Goal: Task Accomplishment & Management: Complete application form

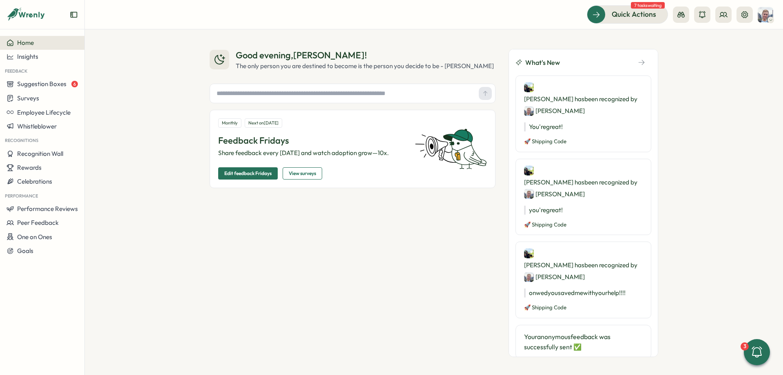
click at [717, 65] on div "Good evening , Matt ! The only person you are destined to become is the person …" at bounding box center [434, 202] width 698 height 346
click at [740, 13] on button at bounding box center [745, 15] width 16 height 16
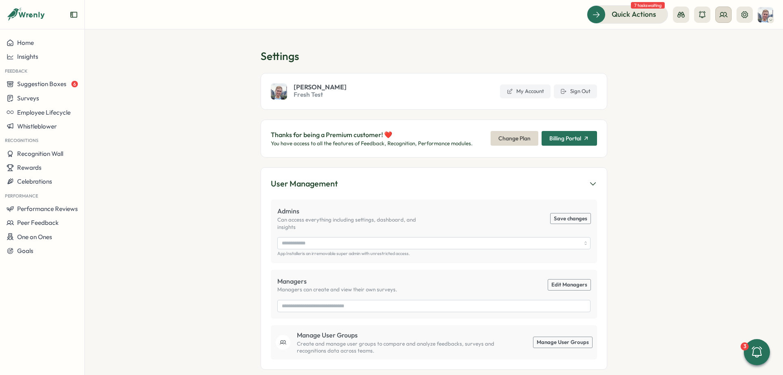
click at [724, 7] on button at bounding box center [723, 15] width 16 height 16
click at [725, 56] on div "User Groups" at bounding box center [723, 55] width 51 height 9
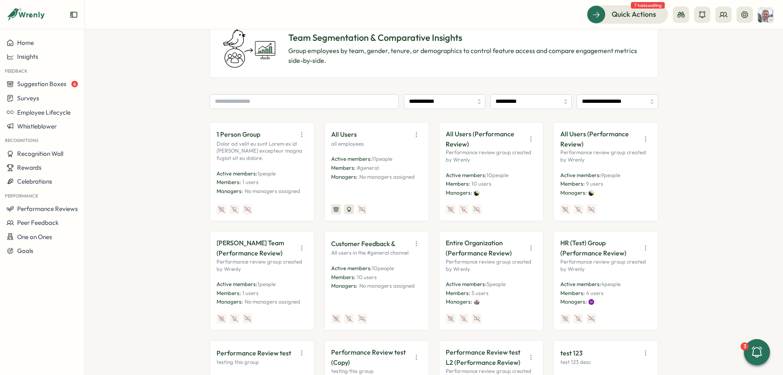
scroll to position [61, 0]
click at [416, 133] on icon "button" at bounding box center [416, 134] width 8 height 8
click at [411, 161] on button "Edit" at bounding box center [395, 166] width 51 height 14
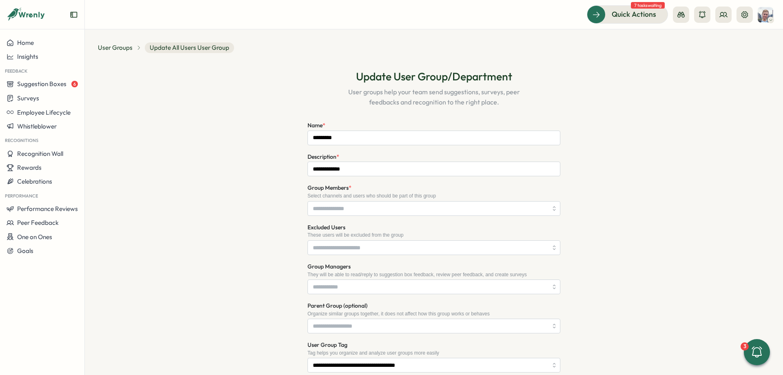
type input "**********"
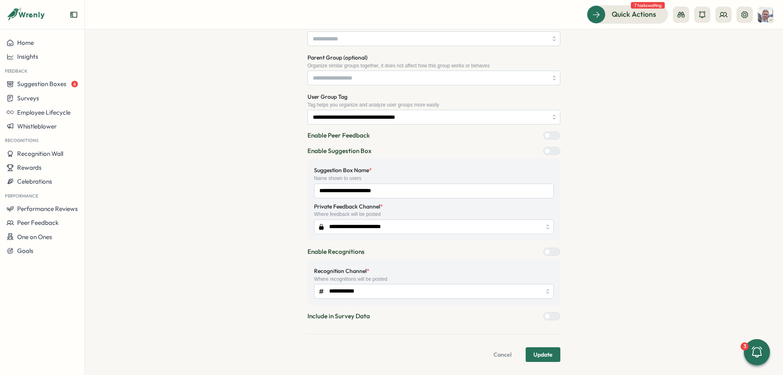
click at [550, 249] on div at bounding box center [555, 251] width 10 height 7
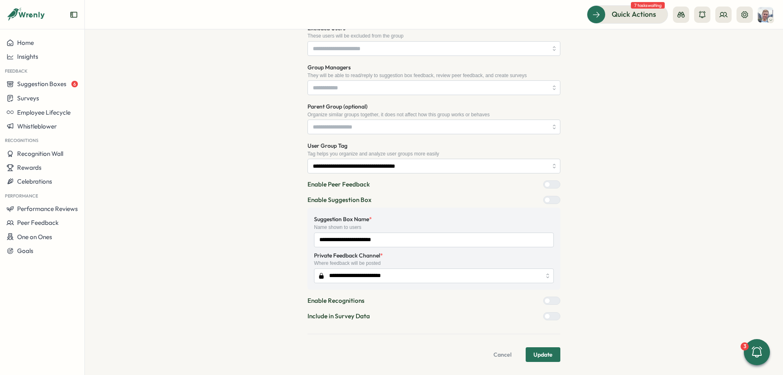
click at [547, 355] on span "Update" at bounding box center [543, 355] width 19 height 14
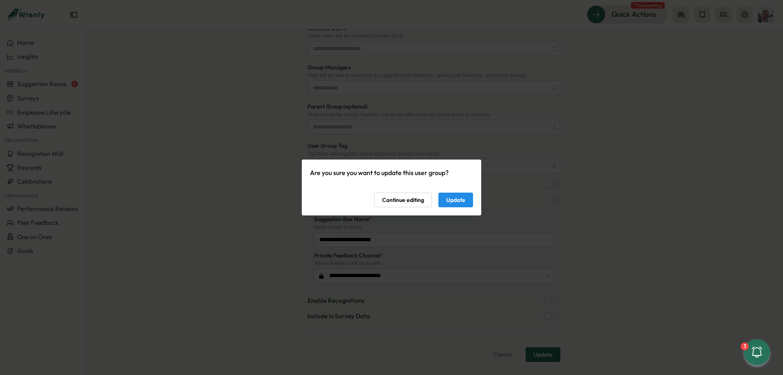
click at [445, 199] on button "Update" at bounding box center [456, 200] width 35 height 15
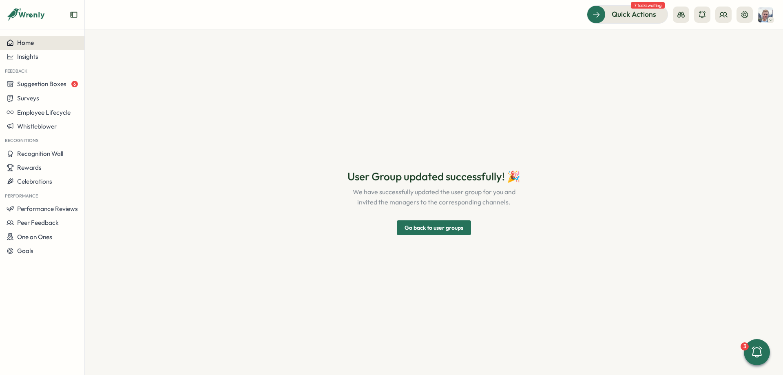
click at [33, 40] on span "Home" at bounding box center [25, 43] width 17 height 8
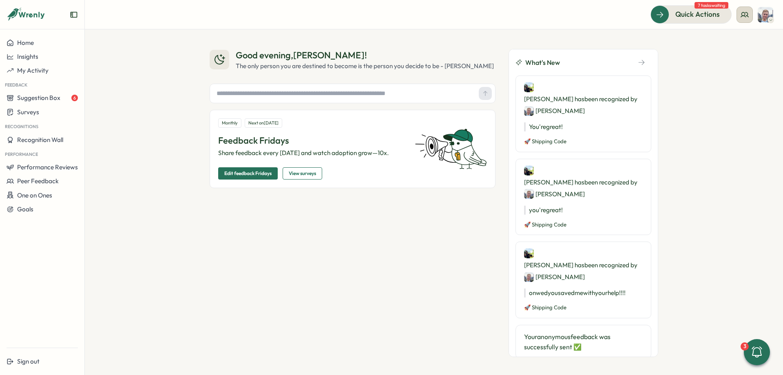
click at [744, 14] on icon at bounding box center [745, 15] width 8 height 8
click at [680, 49] on div "Good evening , Matt ! The only person you are destined to become is the person …" at bounding box center [434, 202] width 698 height 346
click at [45, 110] on div "Surveys" at bounding box center [42, 112] width 71 height 8
click at [124, 118] on div "Create New Survey" at bounding box center [120, 119] width 53 height 9
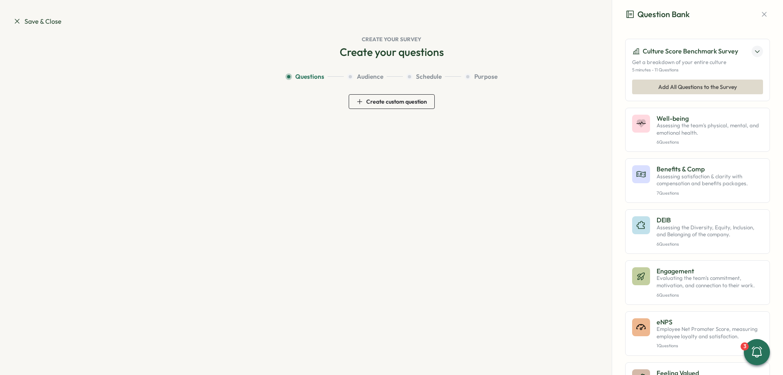
click at [709, 86] on span "Add All Questions to the Survey" at bounding box center [697, 87] width 79 height 14
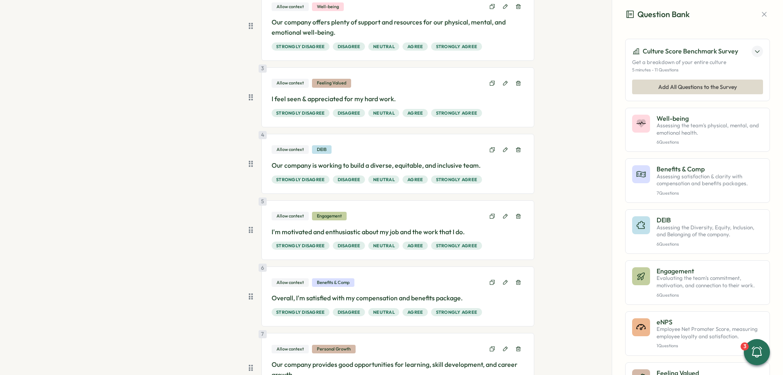
scroll to position [553, 0]
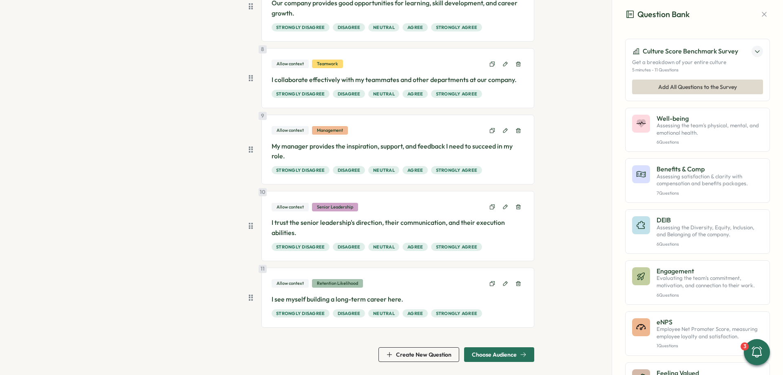
drag, startPoint x: 550, startPoint y: 179, endPoint x: 517, endPoint y: 303, distance: 128.6
click at [509, 350] on span "Choose Audience" at bounding box center [499, 355] width 55 height 14
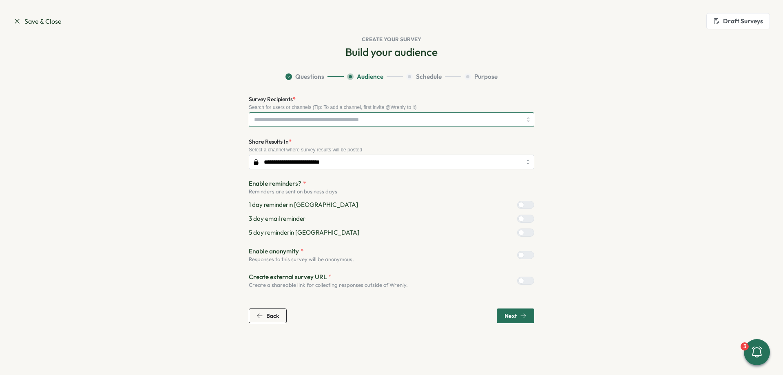
click at [328, 113] on input "Survey Recipients *" at bounding box center [388, 120] width 268 height 14
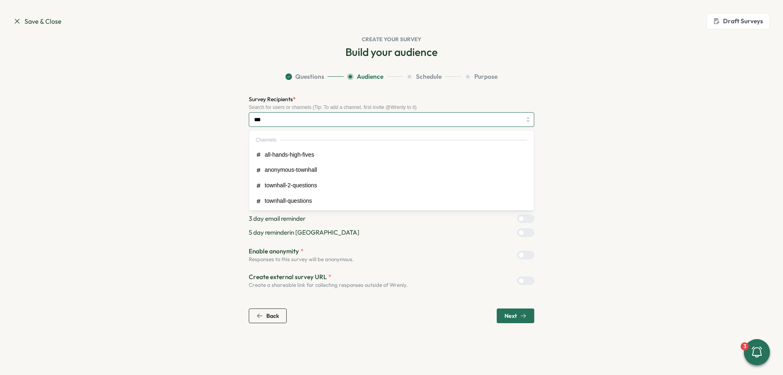
type input "***"
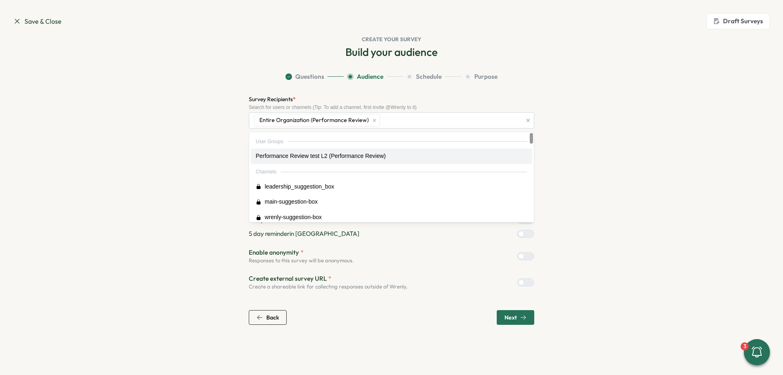
click at [186, 150] on section "**********" at bounding box center [392, 198] width 522 height 253
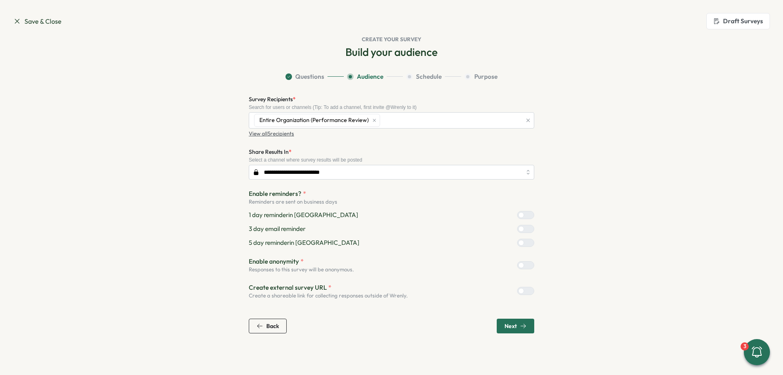
click at [266, 136] on p "View all 5 recipients" at bounding box center [271, 133] width 45 height 7
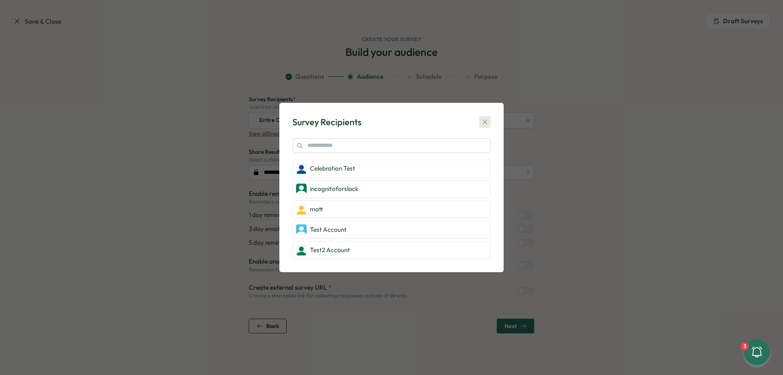
click at [483, 124] on icon "button" at bounding box center [485, 122] width 8 height 8
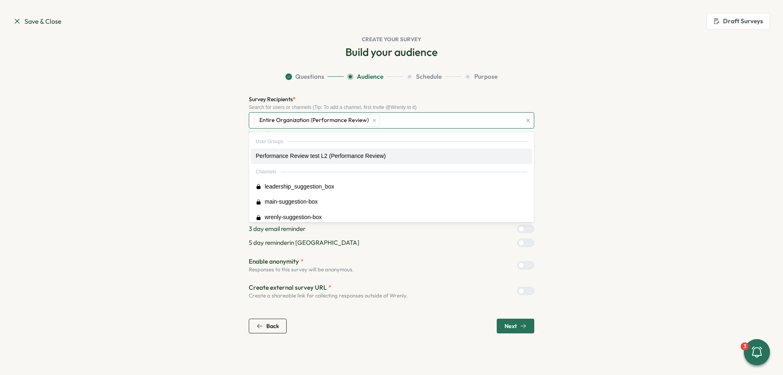
click at [376, 121] on div "Entire Organization (Performance Review)" at bounding box center [317, 120] width 126 height 13
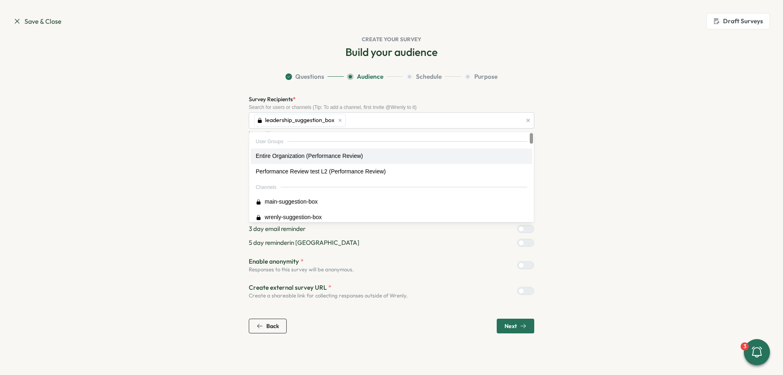
click at [186, 127] on section "Questions Audience Schedule Purpose Survey Recipients * Search for users or cha…" at bounding box center [392, 202] width 522 height 261
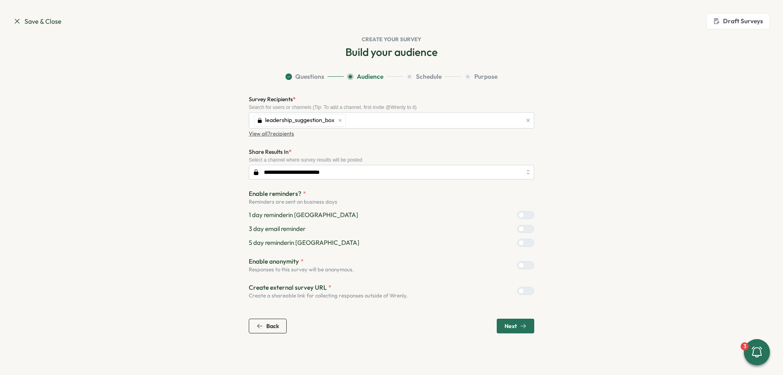
click at [257, 134] on p "View all 7 recipients" at bounding box center [271, 133] width 45 height 7
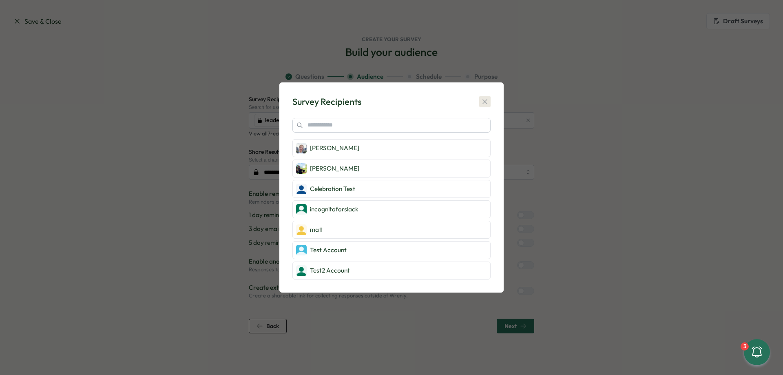
click at [483, 100] on icon "button" at bounding box center [485, 101] width 8 height 8
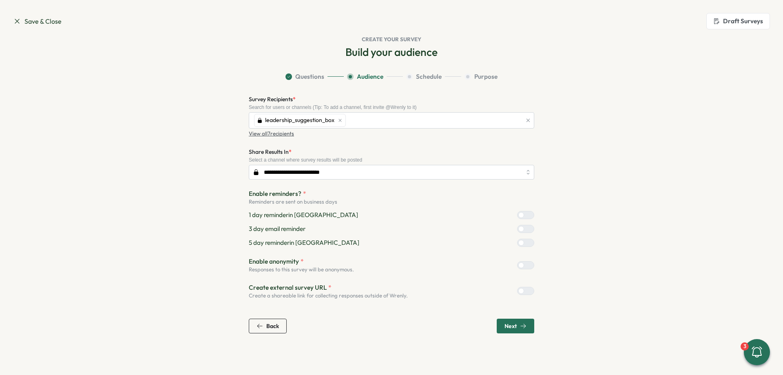
click at [518, 217] on div at bounding box center [525, 215] width 17 height 8
click at [524, 230] on div at bounding box center [529, 228] width 10 height 7
click at [527, 210] on div "Enable reminders? * Reminders are sent on business days 1 day reminder in Slack…" at bounding box center [392, 218] width 286 height 58
drag, startPoint x: 529, startPoint y: 240, endPoint x: 529, endPoint y: 219, distance: 21.2
click at [524, 241] on div at bounding box center [521, 243] width 6 height 6
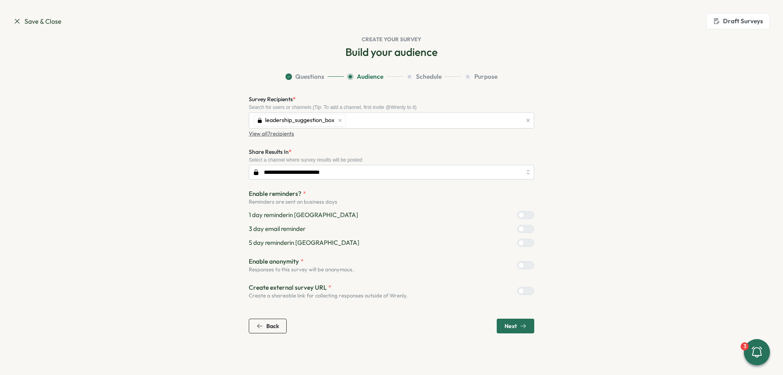
click at [527, 214] on div at bounding box center [529, 214] width 10 height 7
click at [526, 248] on div "**********" at bounding box center [392, 196] width 286 height 205
click at [525, 245] on div at bounding box center [529, 242] width 10 height 7
click at [524, 323] on div "Next" at bounding box center [516, 326] width 22 height 7
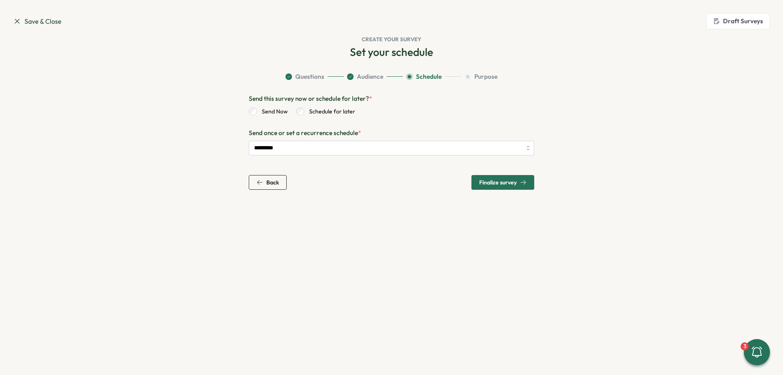
click at [492, 181] on span "Finalize survey" at bounding box center [498, 182] width 38 height 6
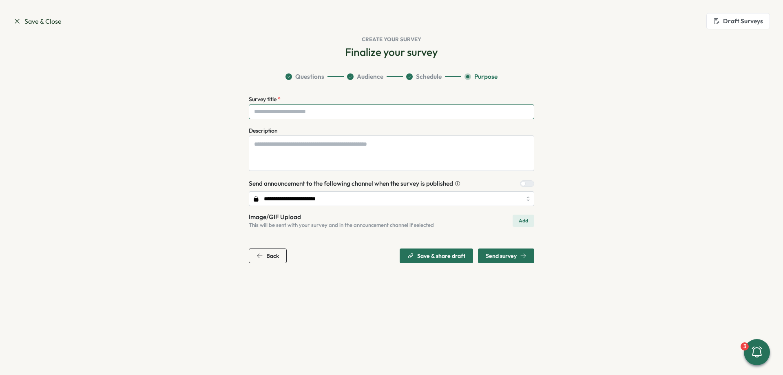
click at [338, 115] on input "Survey title *" at bounding box center [392, 111] width 286 height 15
type input "**********"
click at [356, 193] on input "**********" at bounding box center [392, 198] width 286 height 15
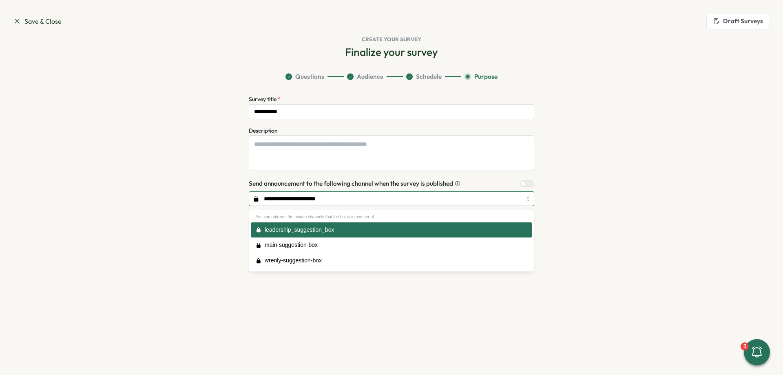
click at [352, 202] on input "**********" at bounding box center [392, 198] width 286 height 15
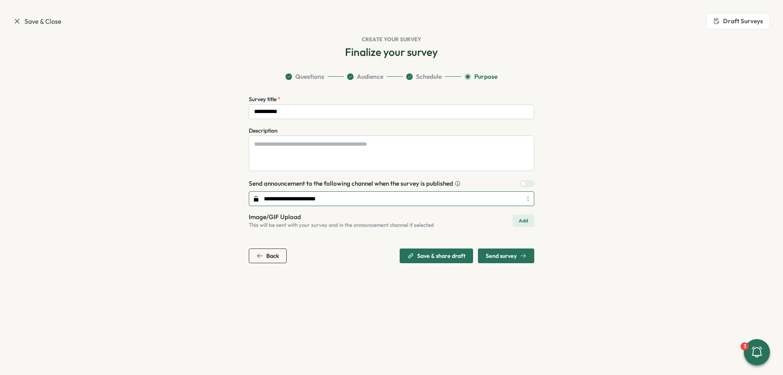
click at [352, 202] on input "**********" at bounding box center [392, 198] width 286 height 15
type input "*******"
click at [495, 257] on span "Send survey" at bounding box center [501, 256] width 31 height 6
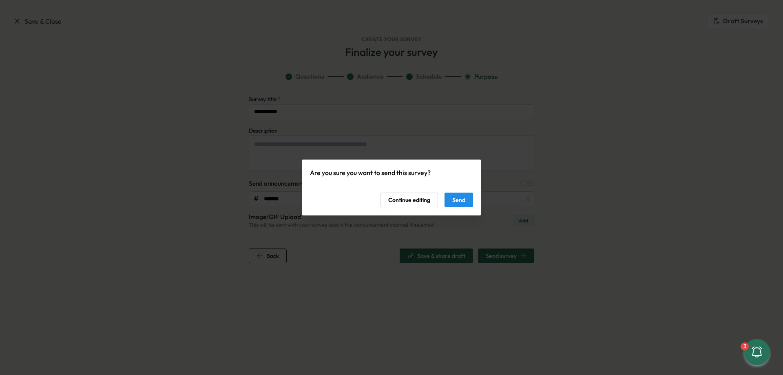
click at [453, 188] on div "Are you sure you want to send this survey? Continue editing Send" at bounding box center [391, 188] width 163 height 40
click at [459, 206] on span "Send" at bounding box center [458, 200] width 13 height 14
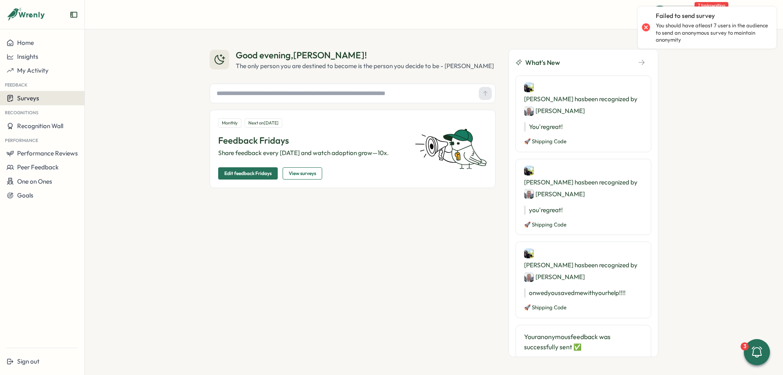
click at [34, 103] on button "Surveys" at bounding box center [42, 98] width 84 height 14
click at [102, 106] on div "Create New Survey" at bounding box center [120, 106] width 53 height 9
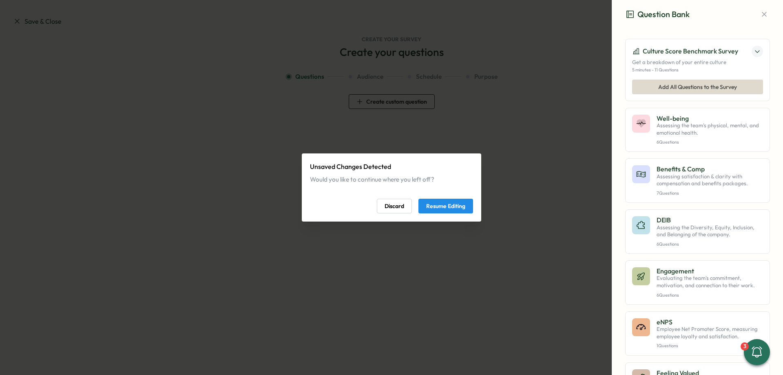
click at [448, 206] on span "Resume Editing" at bounding box center [445, 206] width 39 height 14
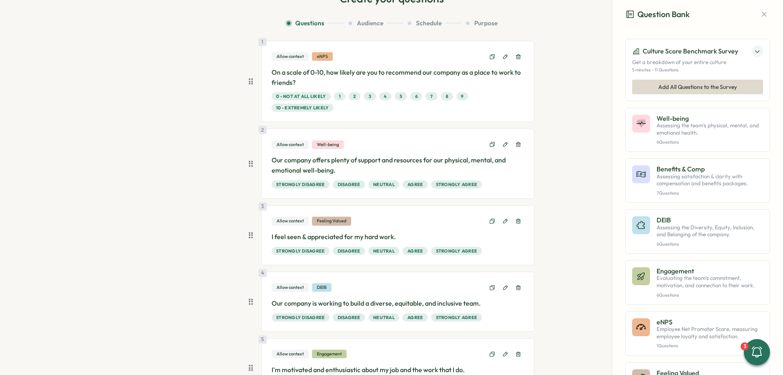
scroll to position [553, 0]
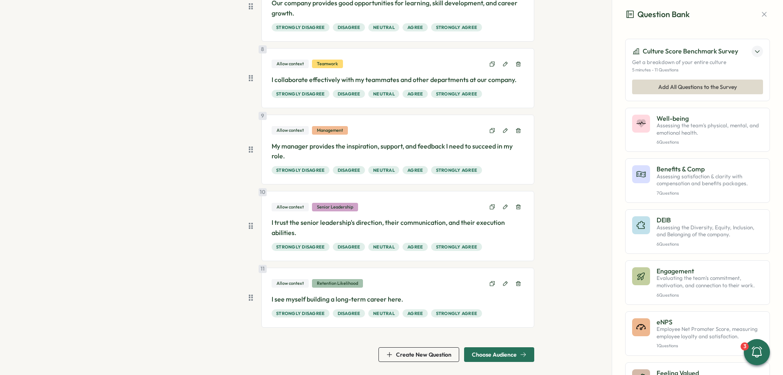
drag, startPoint x: 541, startPoint y: 94, endPoint x: 521, endPoint y: 312, distance: 218.3
click at [511, 356] on span "Choose Audience" at bounding box center [494, 355] width 45 height 6
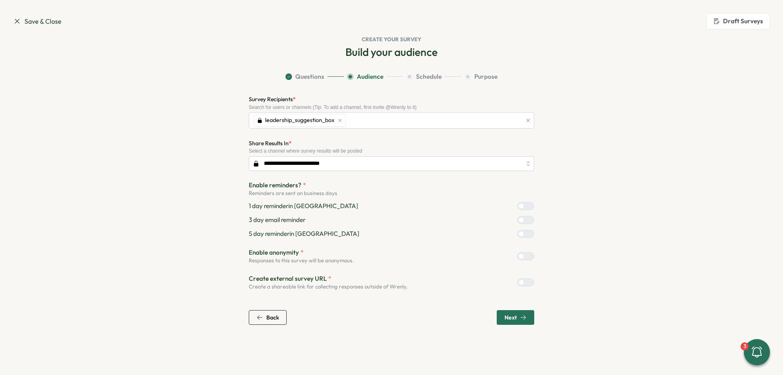
scroll to position [0, 0]
click at [358, 120] on div "leadership_suggestion_box" at bounding box center [387, 121] width 270 height 16
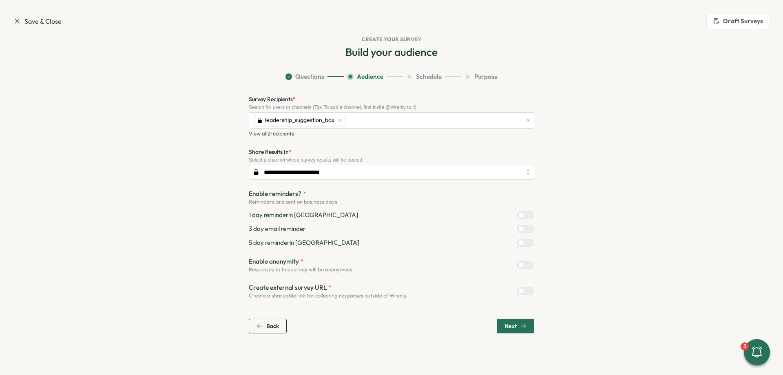
click at [148, 123] on section "**********" at bounding box center [392, 202] width 522 height 261
click at [374, 121] on div "leadership_suggestion_box" at bounding box center [387, 121] width 270 height 16
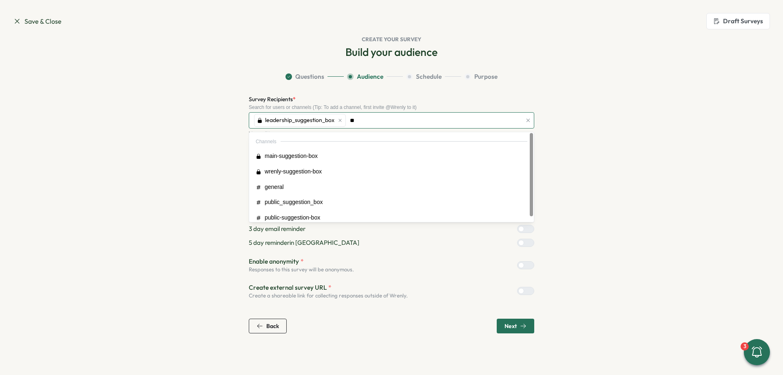
type input "***"
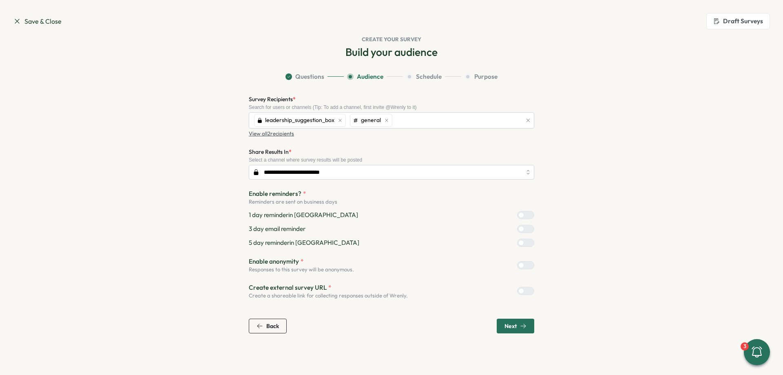
click at [185, 146] on section "**********" at bounding box center [392, 202] width 522 height 261
click at [521, 328] on icon "button" at bounding box center [523, 326] width 7 height 7
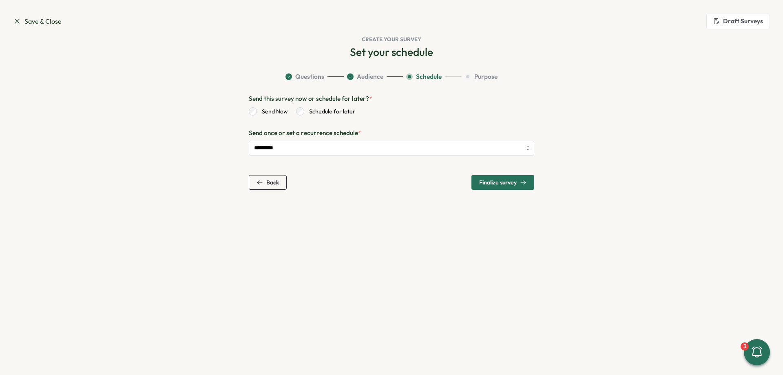
click at [506, 177] on span "Finalize survey" at bounding box center [502, 182] width 47 height 14
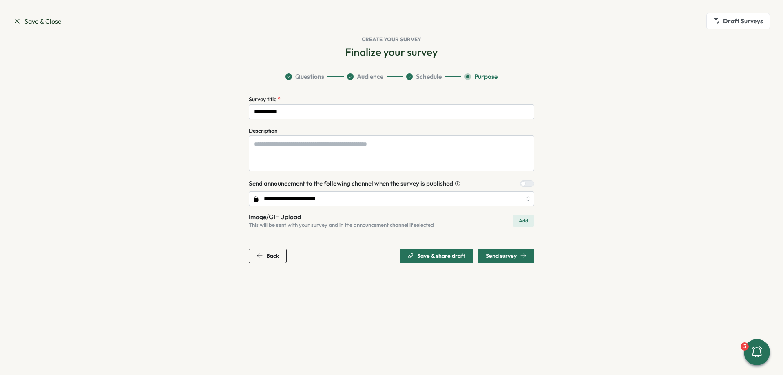
click at [516, 258] on span "Send survey" at bounding box center [501, 256] width 31 height 6
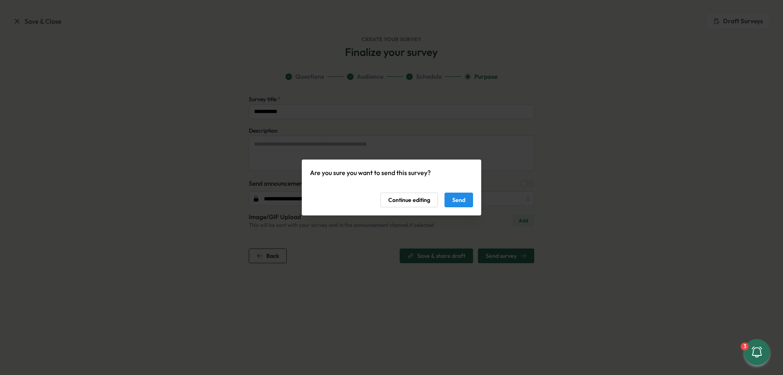
click at [468, 204] on button "Send" at bounding box center [459, 200] width 29 height 15
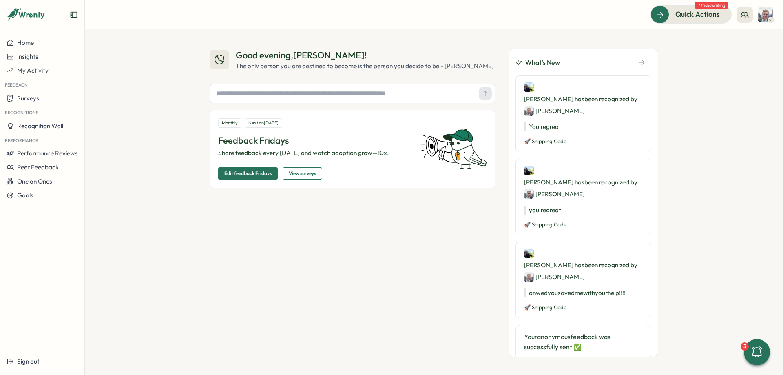
click at [191, 299] on div "Good evening , Matt ! The only person you are destined to become is the person …" at bounding box center [434, 202] width 698 height 346
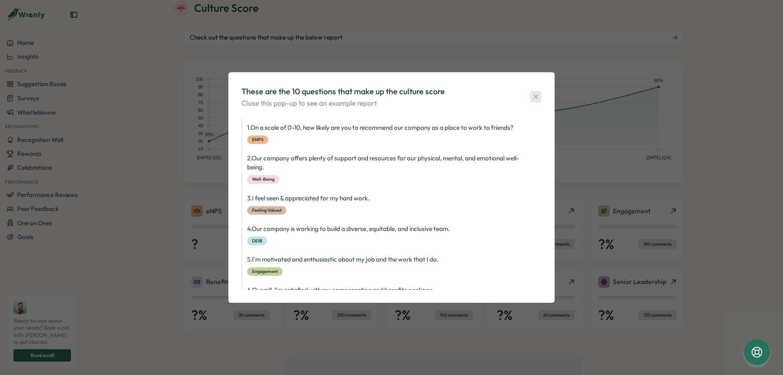
click at [537, 93] on icon "button" at bounding box center [536, 97] width 8 height 8
